Goal: Navigation & Orientation: Find specific page/section

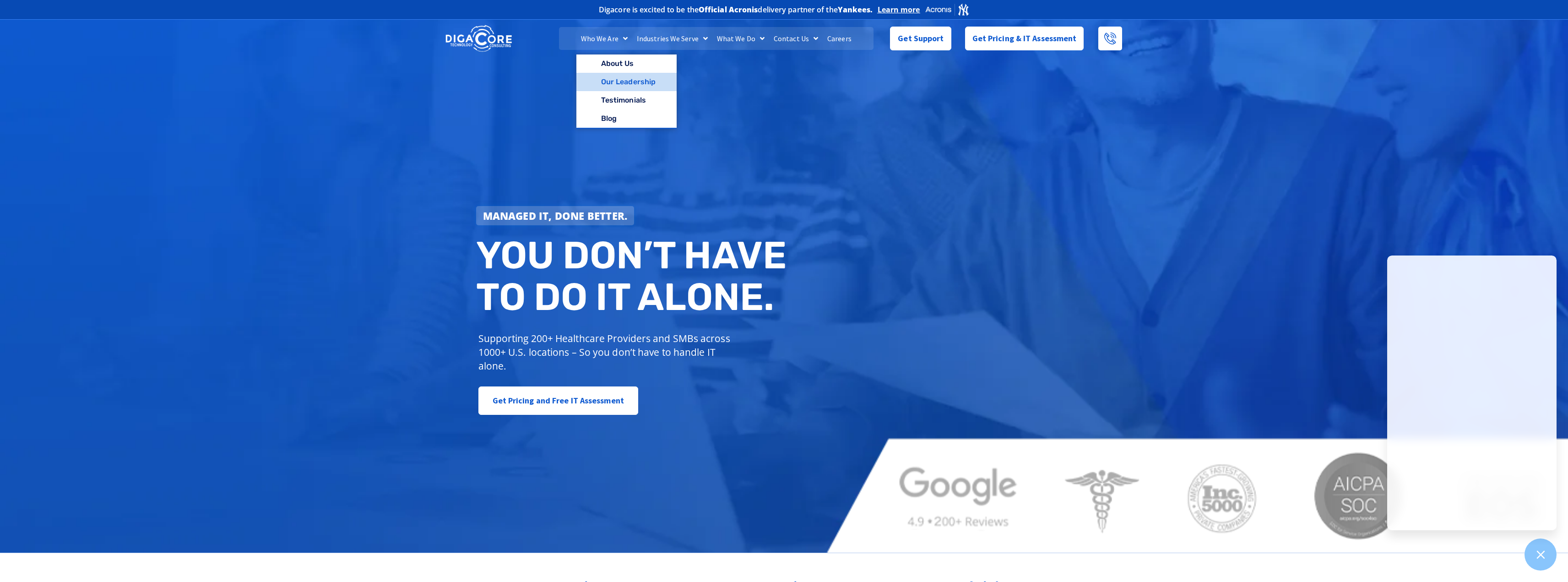
click at [625, 80] on link "Our Leadership" at bounding box center [626, 82] width 100 height 18
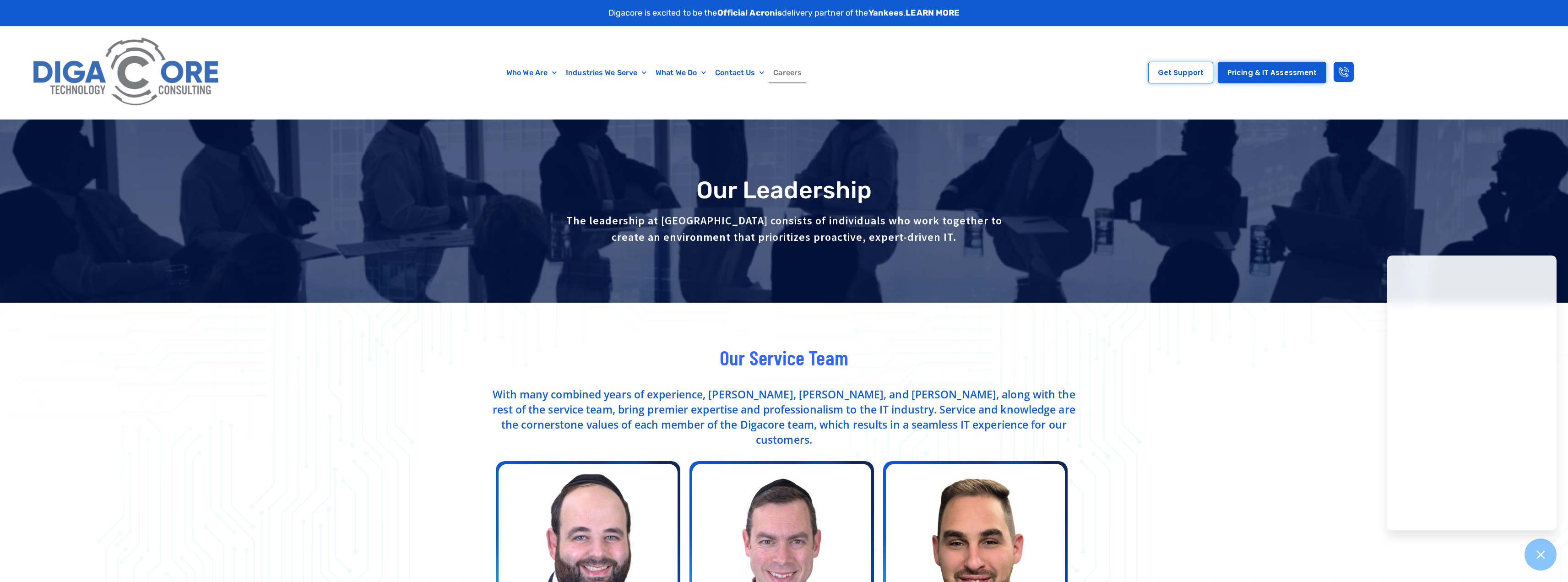
click at [782, 74] on link "Careers" at bounding box center [788, 72] width 38 height 21
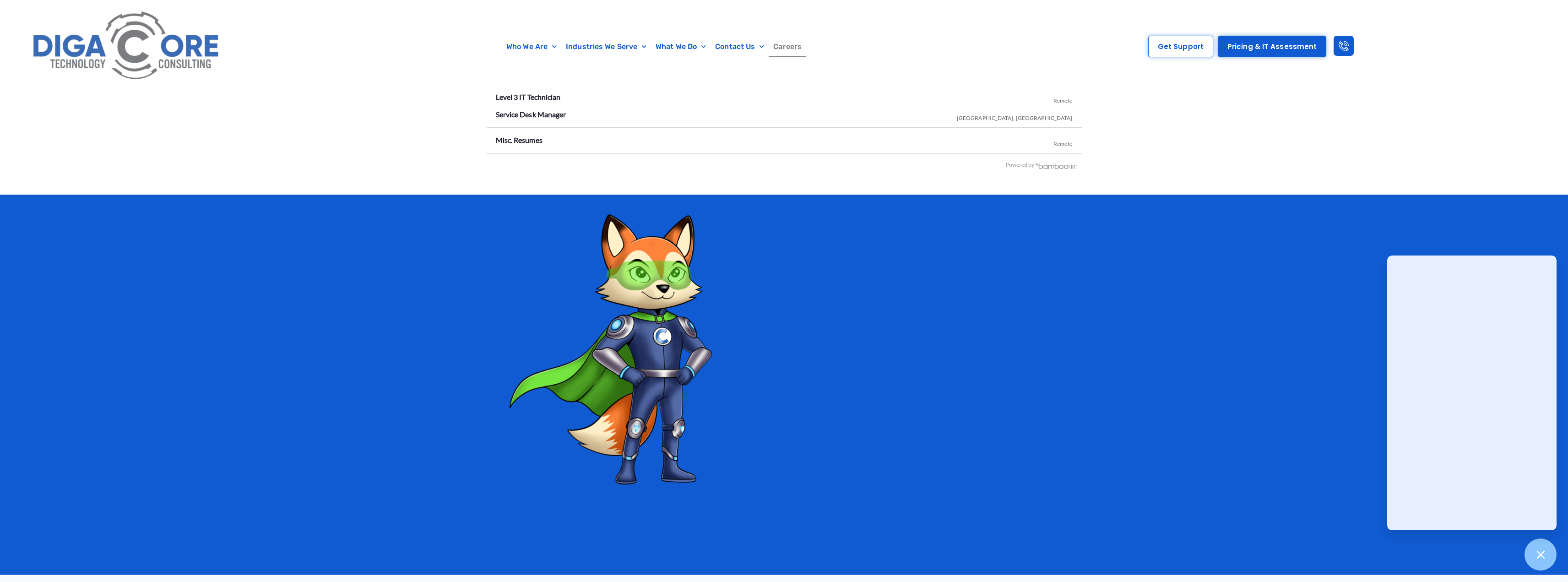
scroll to position [1923, 0]
